Goal: Check status: Check status

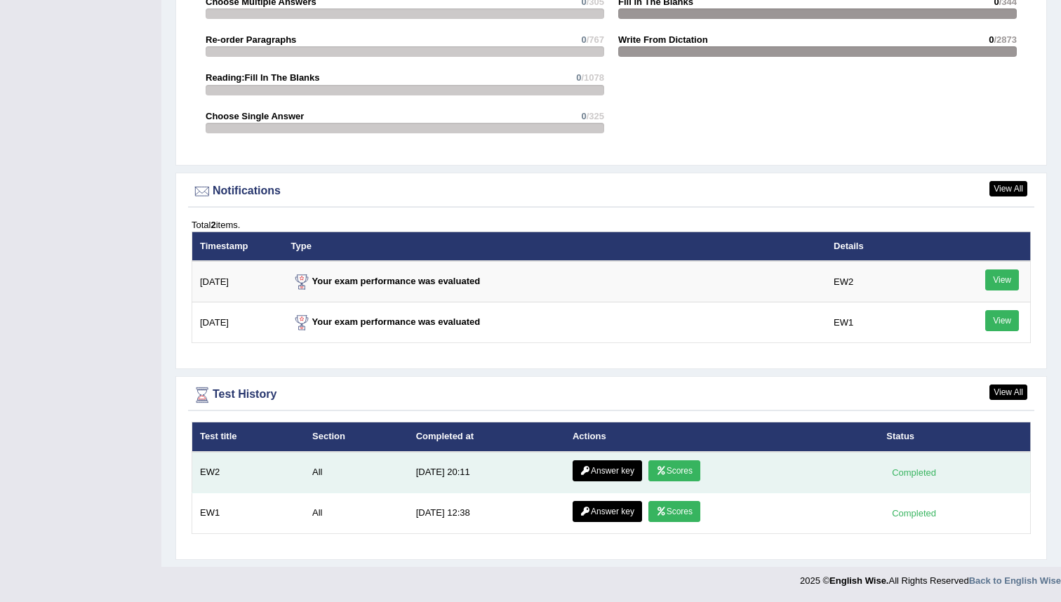
click at [526, 472] on link "Scores" at bounding box center [675, 470] width 52 height 21
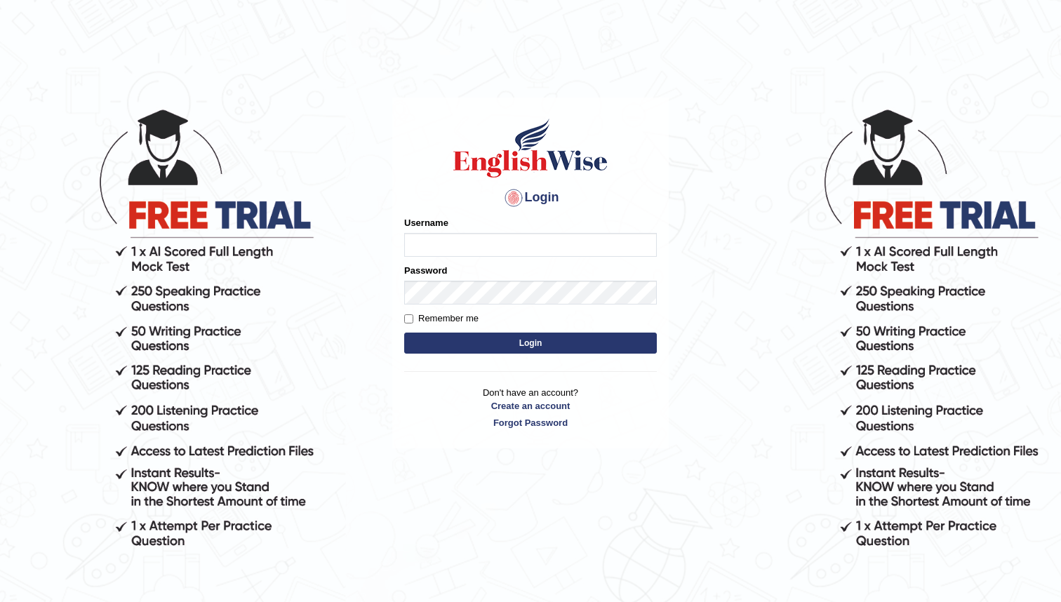
type input "bunbury6230_AC"
click at [540, 342] on button "Login" at bounding box center [530, 343] width 253 height 21
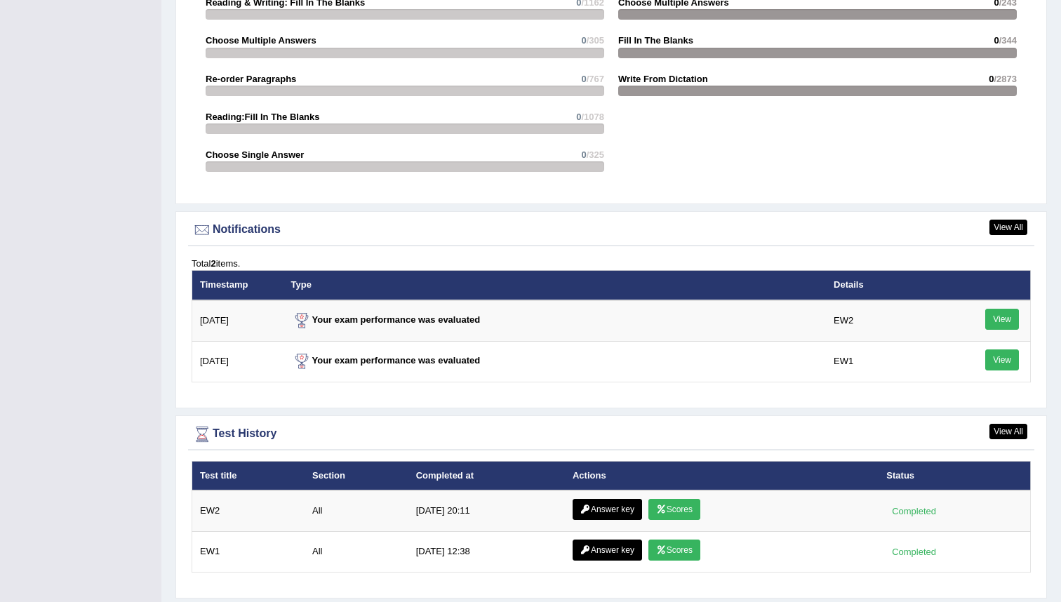
scroll to position [1637, 0]
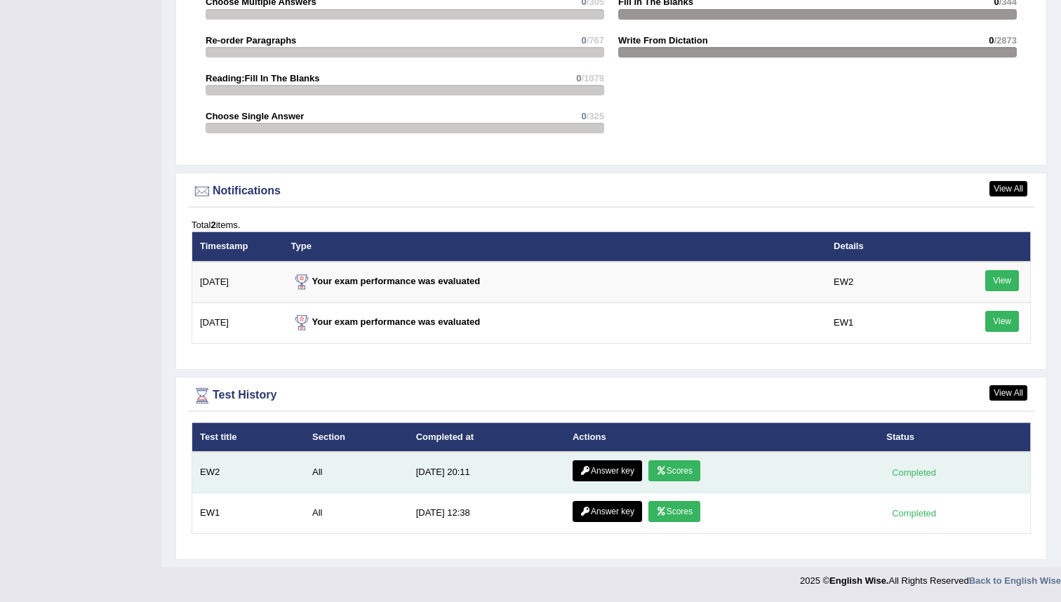
click at [674, 469] on link "Scores" at bounding box center [675, 470] width 52 height 21
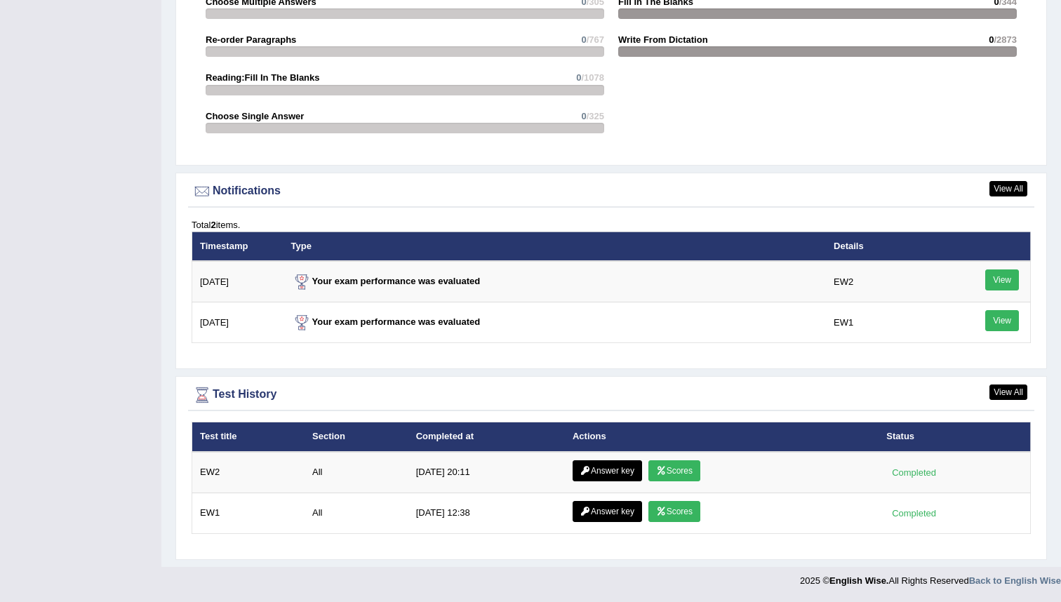
scroll to position [1547, 0]
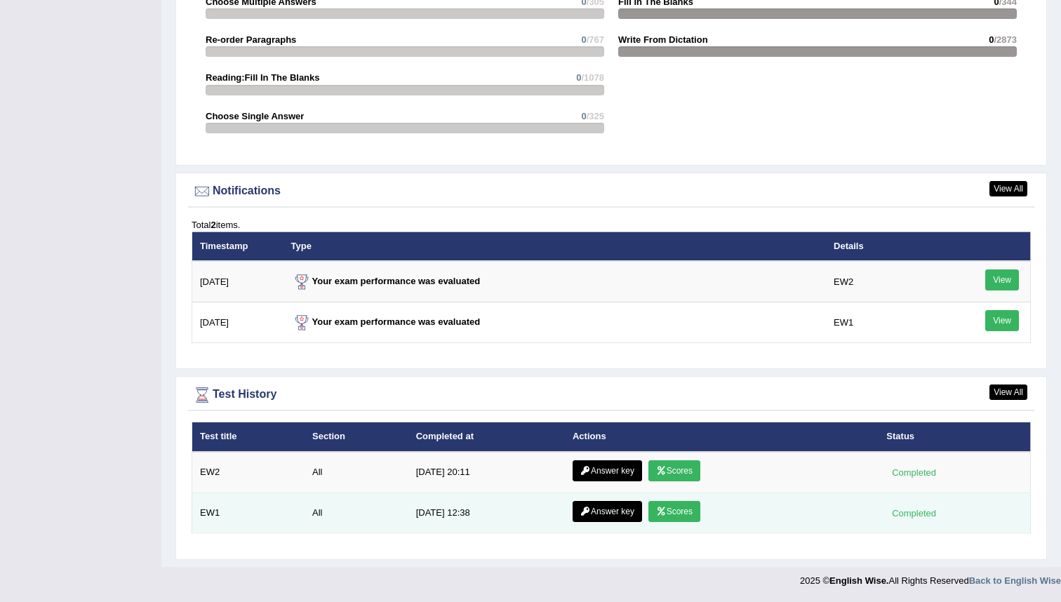
click at [673, 513] on link "Scores" at bounding box center [675, 511] width 52 height 21
